Goal: Find specific page/section: Find specific page/section

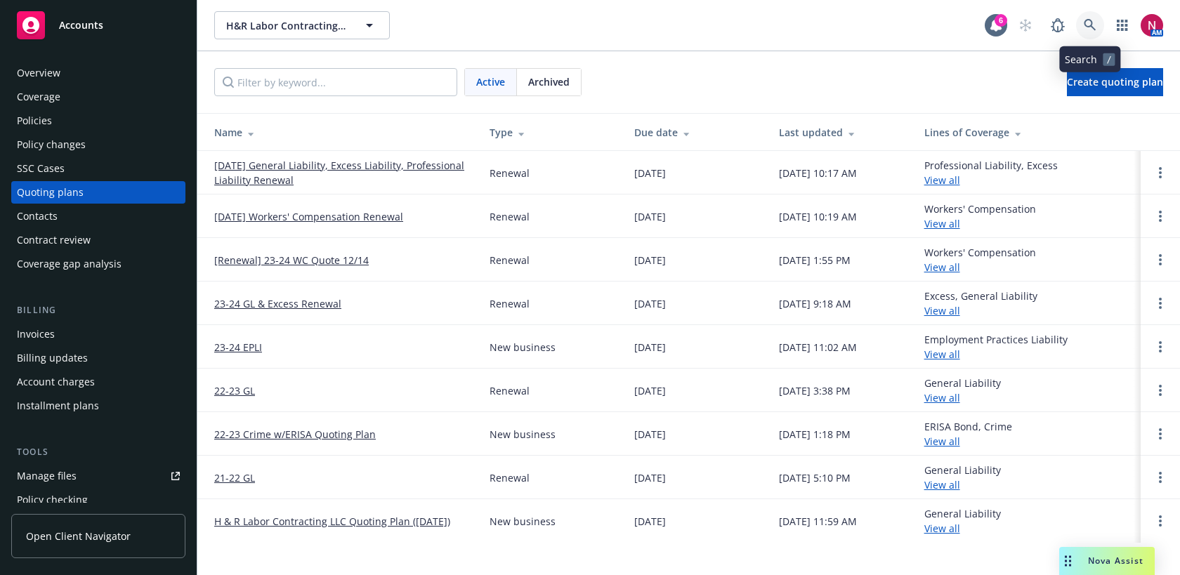
click at [1083, 17] on link at bounding box center [1090, 25] width 28 height 28
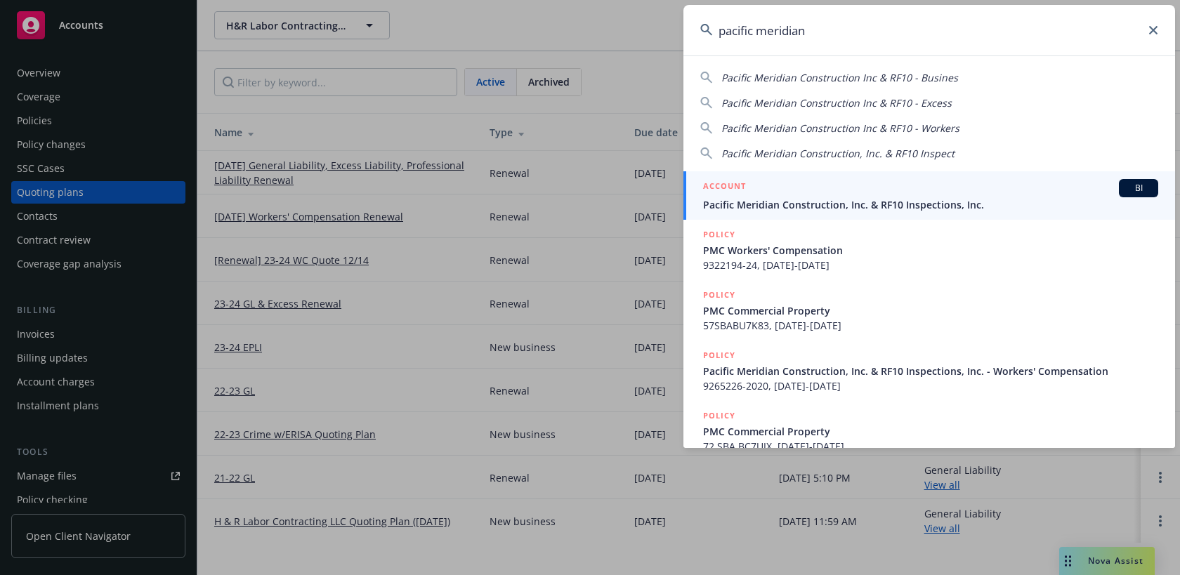
type input "pacific meridian"
click at [947, 184] on div "ACCOUNT BI" at bounding box center [930, 188] width 455 height 18
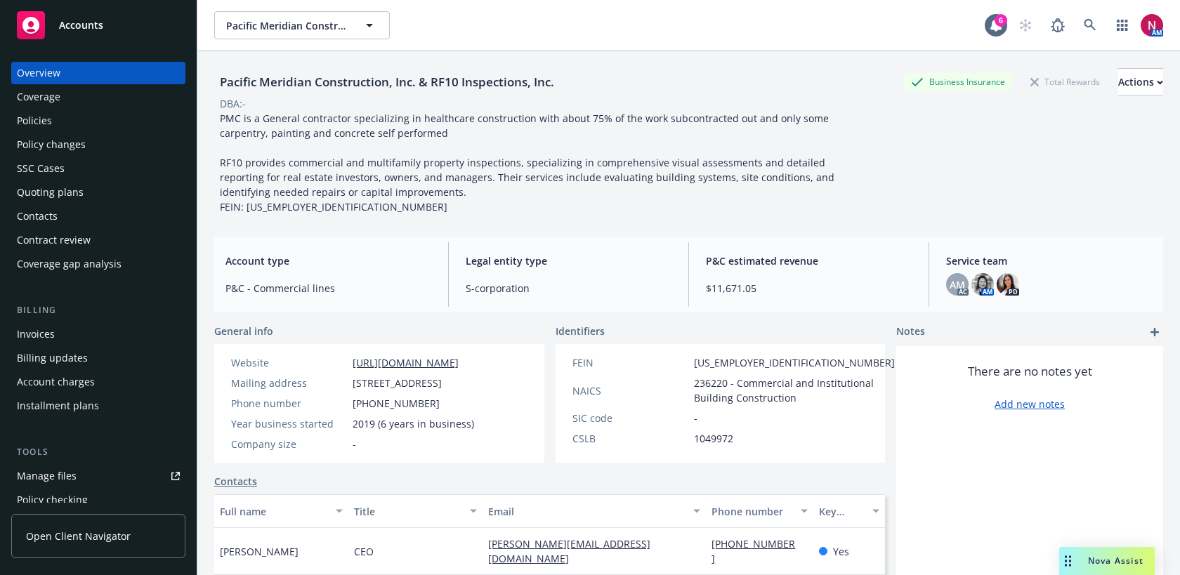
click at [88, 185] on div "Quoting plans" at bounding box center [98, 192] width 163 height 22
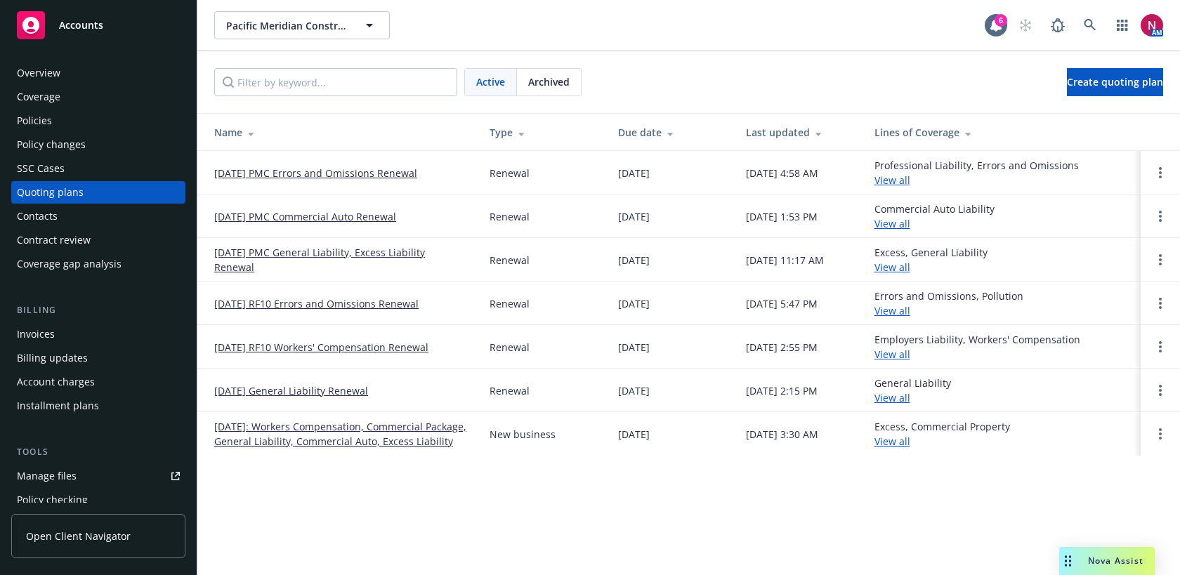
click at [93, 126] on div "Policies" at bounding box center [98, 121] width 163 height 22
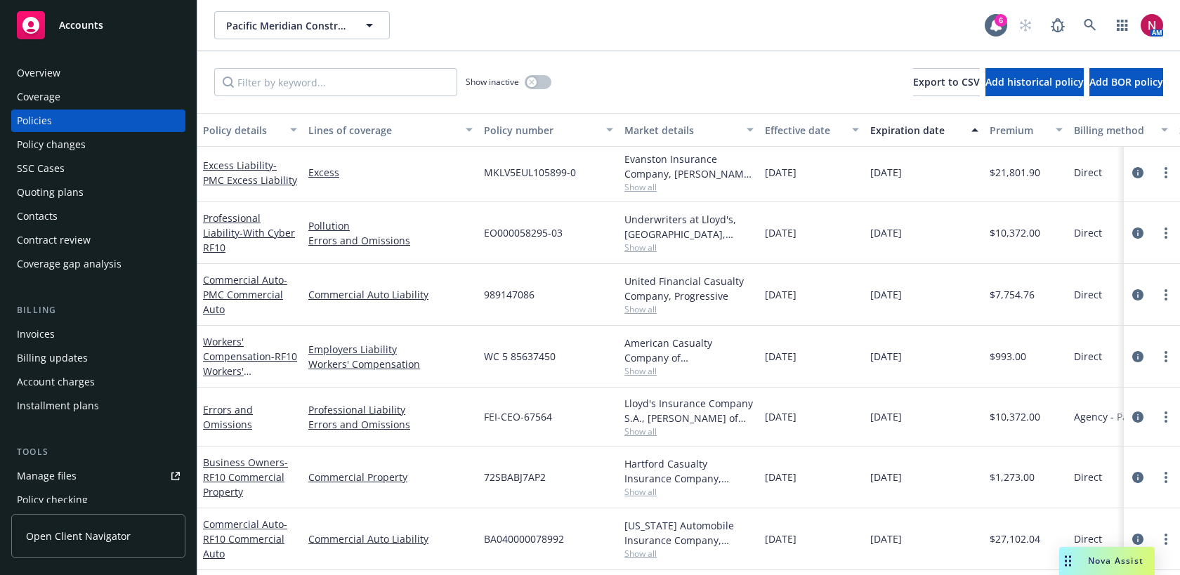
scroll to position [67, 0]
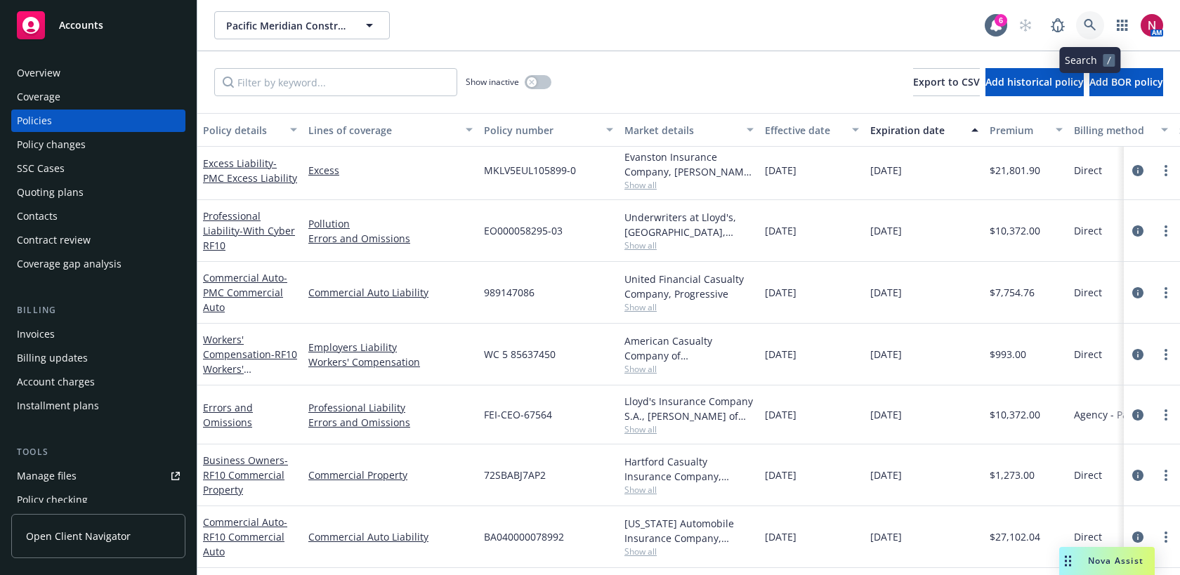
click at [1083, 23] on link at bounding box center [1090, 25] width 28 height 28
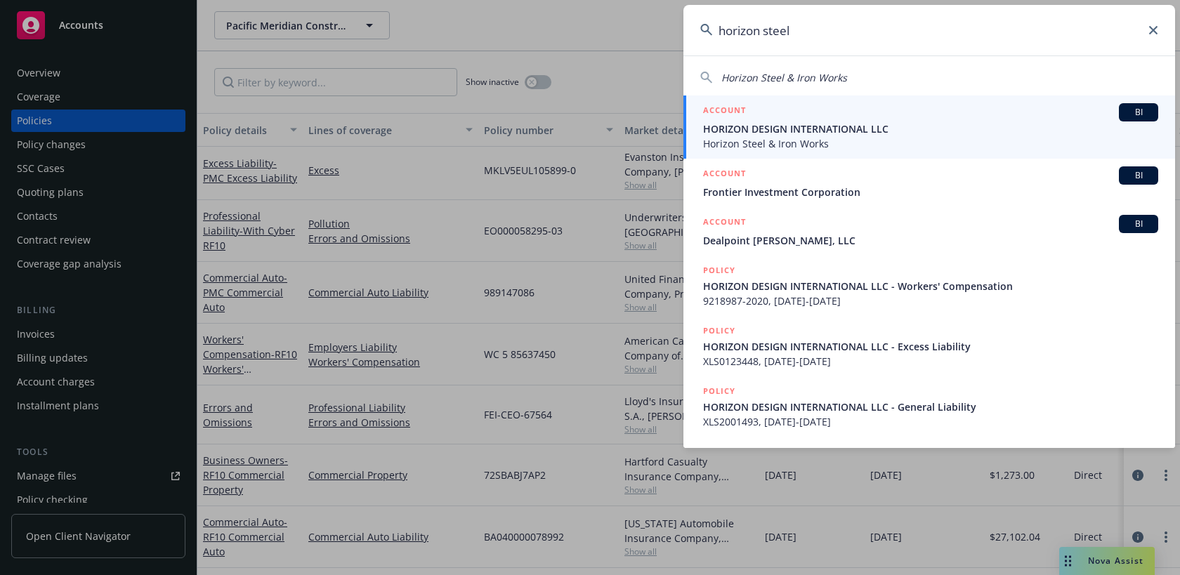
type input "horizon steel"
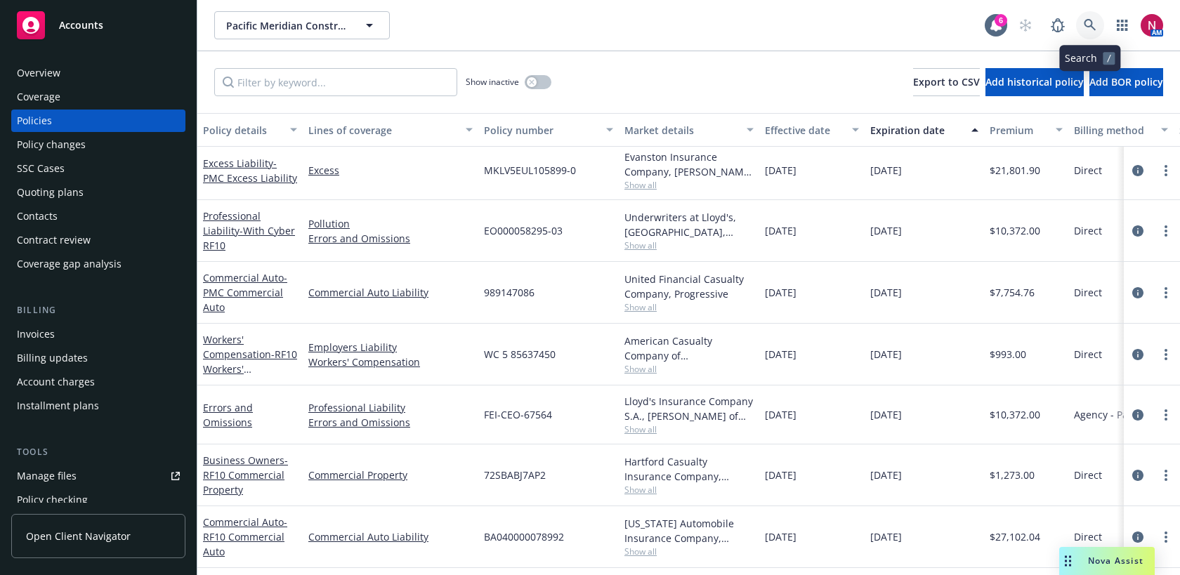
click at [1088, 26] on icon at bounding box center [1090, 25] width 12 height 12
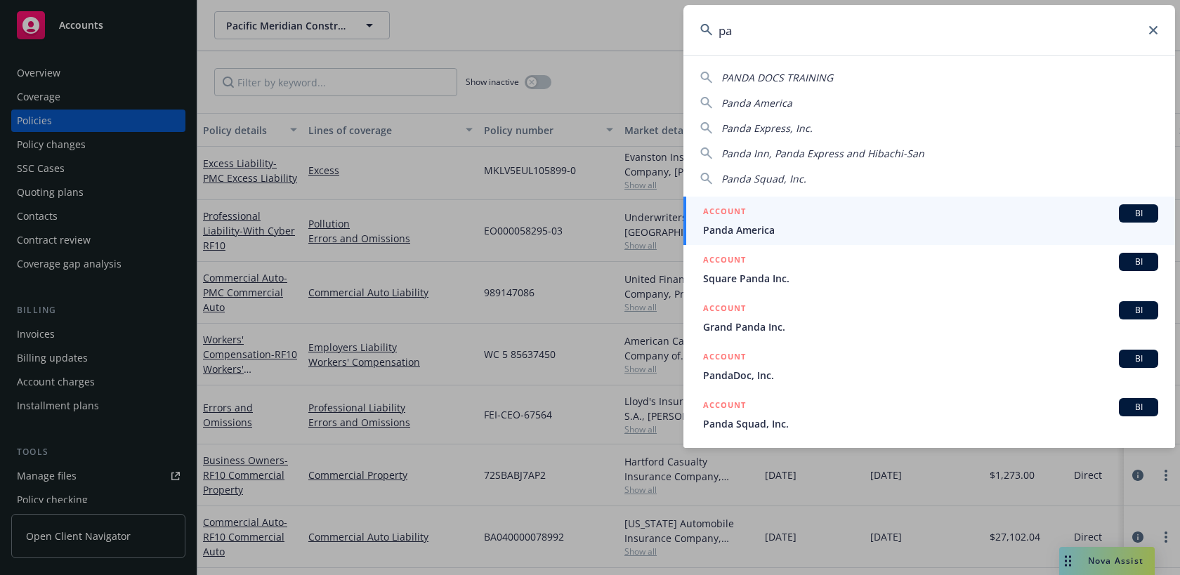
type input "p"
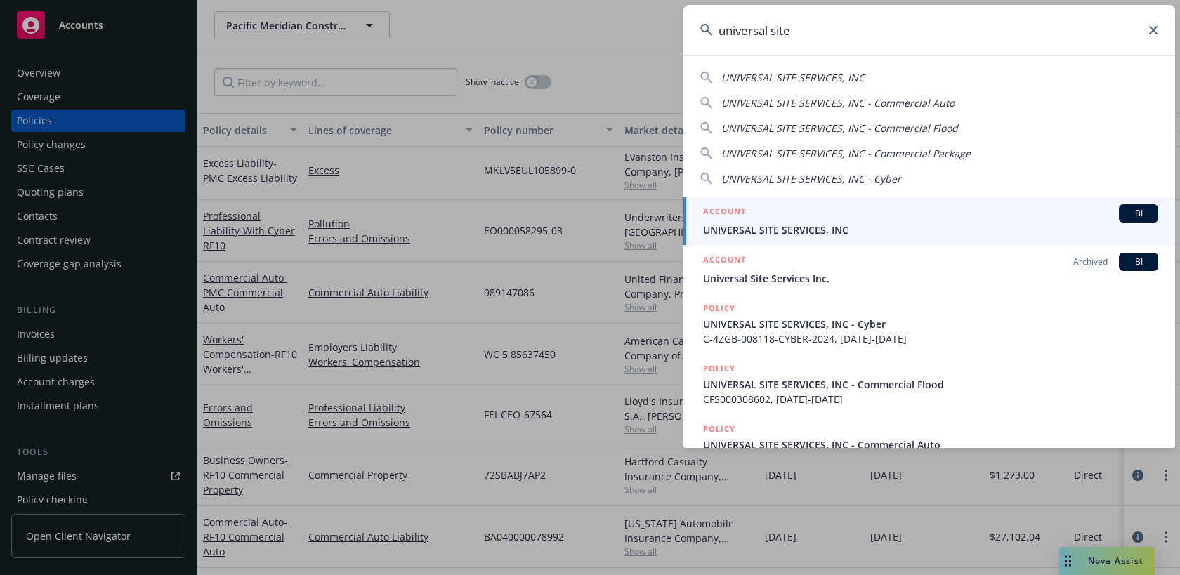
type input "universal site"
click at [966, 213] on div "ACCOUNT BI" at bounding box center [930, 213] width 455 height 18
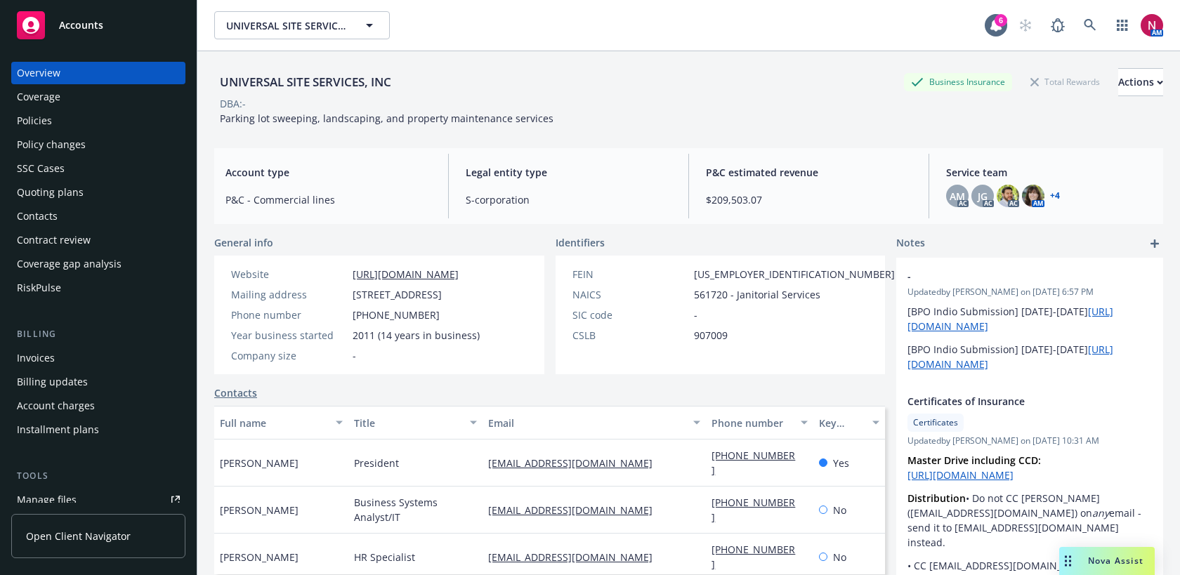
click at [71, 195] on div "Quoting plans" at bounding box center [50, 192] width 67 height 22
